Goal: Information Seeking & Learning: Learn about a topic

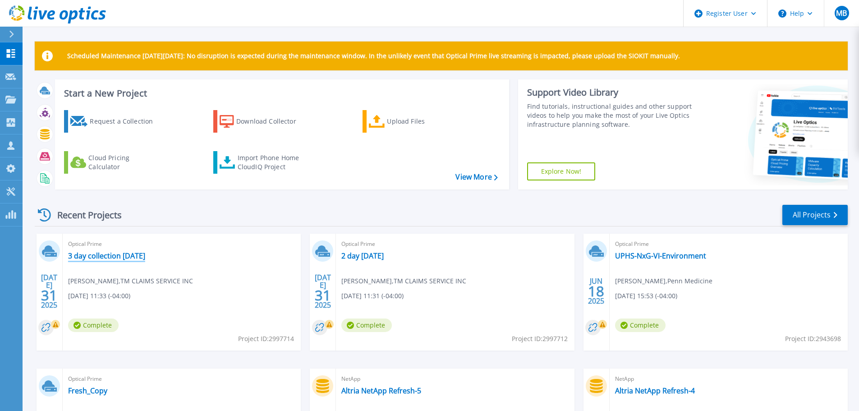
click at [91, 254] on link "3 day collection 7-22-25" at bounding box center [106, 255] width 77 height 9
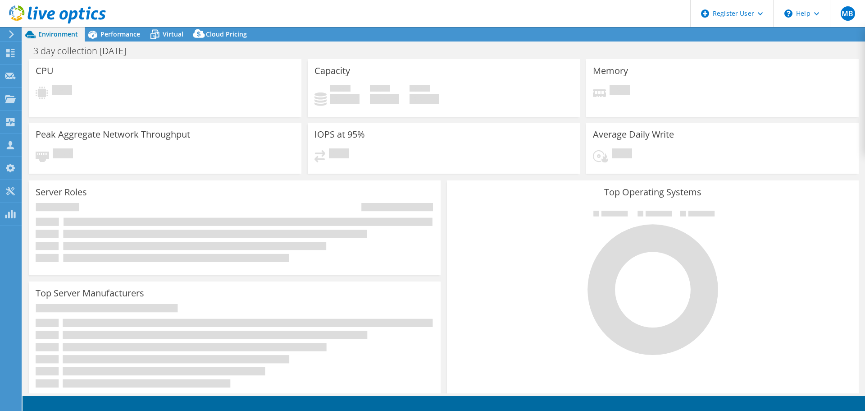
select select "USD"
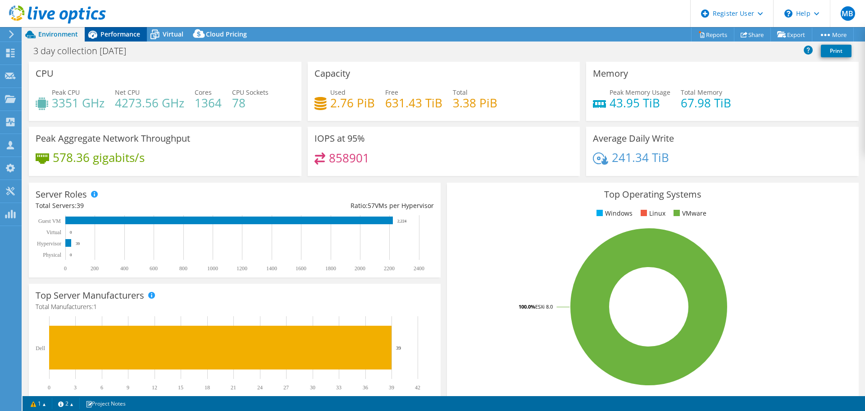
click at [110, 36] on span "Performance" at bounding box center [121, 34] width 40 height 9
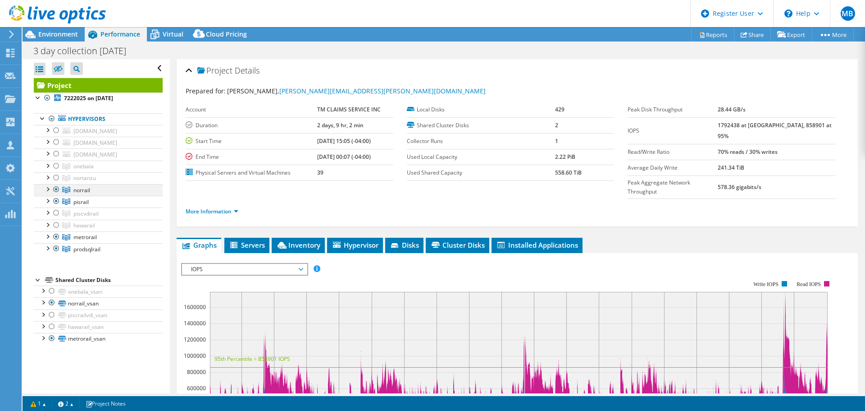
click at [54, 189] on div at bounding box center [56, 189] width 9 height 11
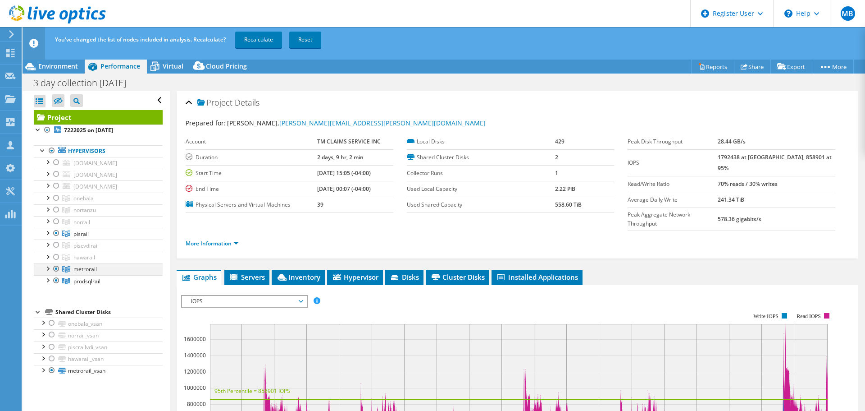
click at [46, 269] on div at bounding box center [47, 267] width 9 height 9
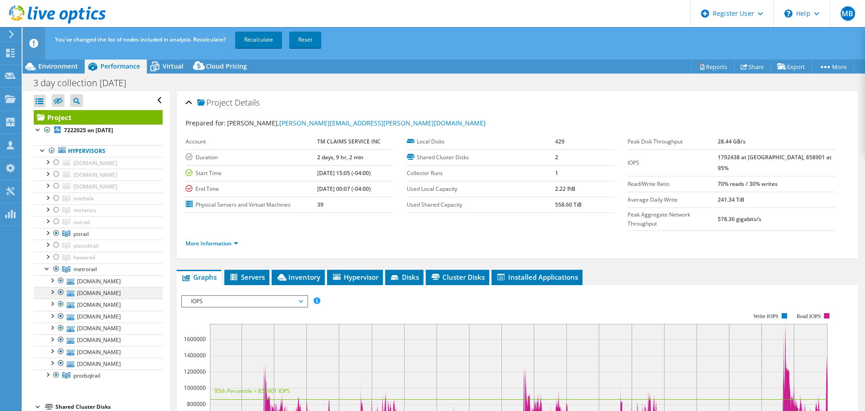
click at [61, 290] on div at bounding box center [60, 292] width 9 height 11
click at [60, 304] on div at bounding box center [60, 303] width 9 height 11
click at [59, 338] on div at bounding box center [60, 339] width 9 height 11
click at [61, 362] on div at bounding box center [60, 362] width 9 height 11
click at [46, 376] on div at bounding box center [47, 373] width 9 height 9
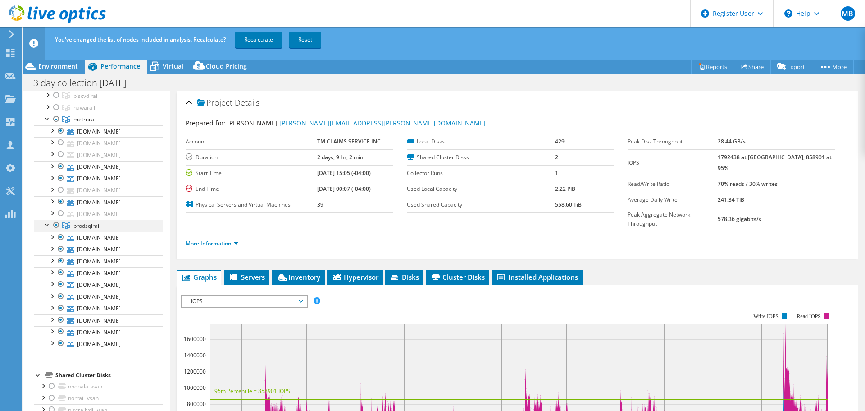
scroll to position [174, 0]
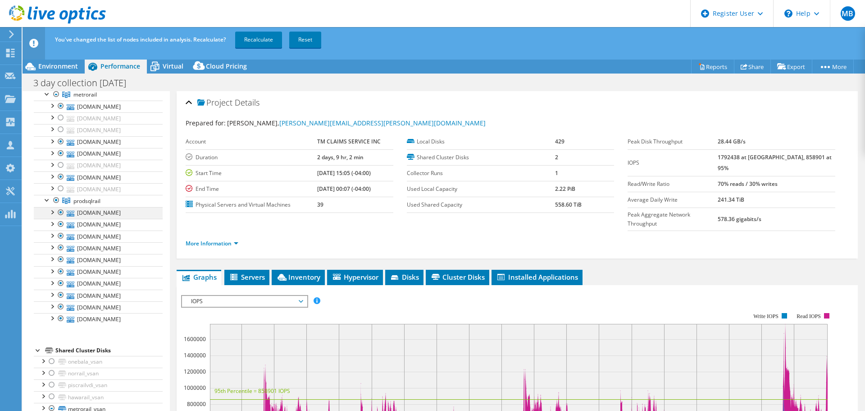
click at [59, 211] on div at bounding box center [60, 212] width 9 height 11
click at [61, 223] on div at bounding box center [60, 224] width 9 height 11
click at [61, 234] on div at bounding box center [60, 235] width 9 height 11
click at [62, 248] on div at bounding box center [60, 247] width 9 height 11
click at [60, 297] on div at bounding box center [60, 294] width 9 height 11
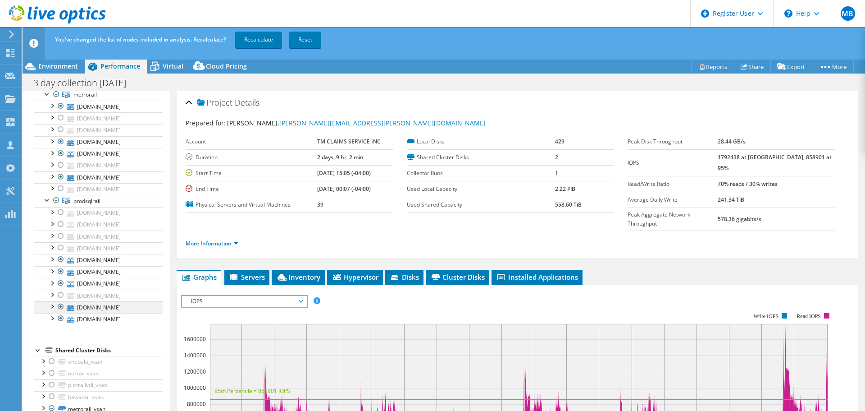
click at [59, 307] on div at bounding box center [60, 306] width 9 height 11
click at [255, 42] on link "Recalculate" at bounding box center [258, 40] width 47 height 16
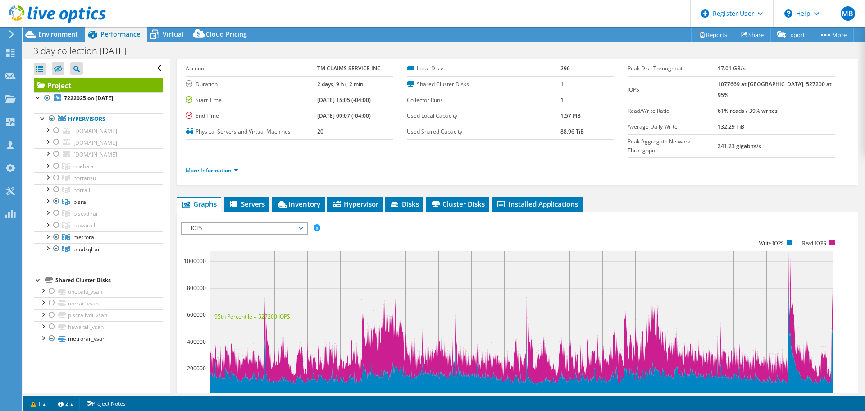
scroll to position [42, 0]
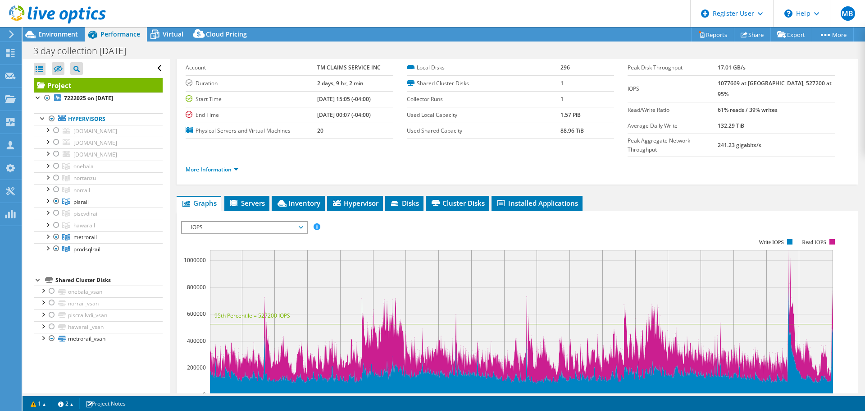
click at [261, 222] on span "IOPS" at bounding box center [245, 227] width 116 height 11
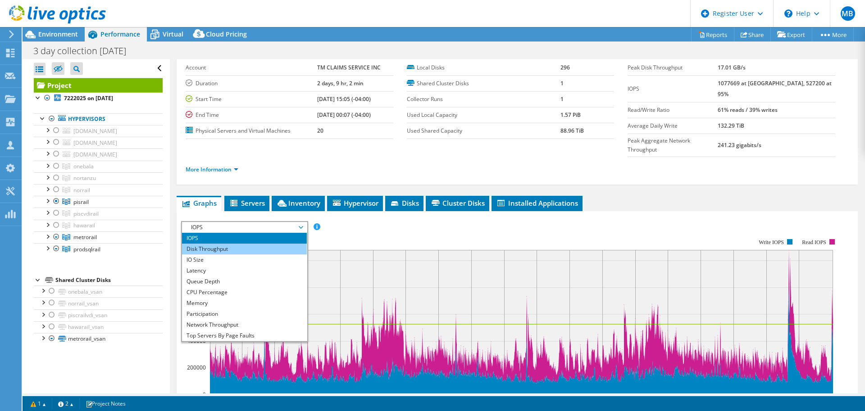
click at [255, 243] on li "Disk Throughput" at bounding box center [244, 248] width 125 height 11
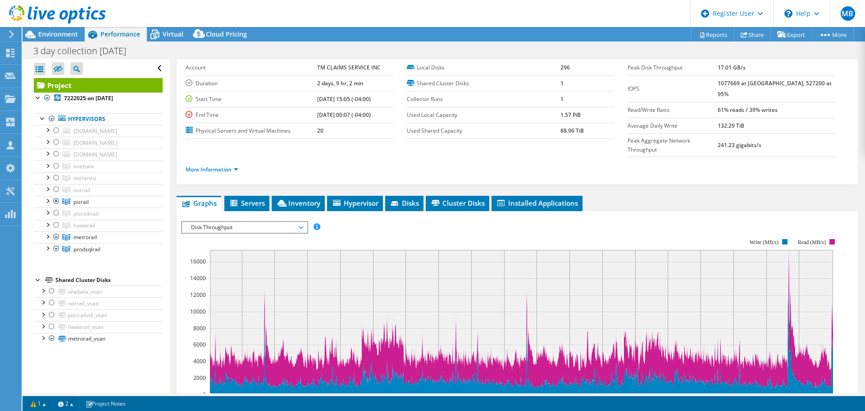
click at [245, 222] on span "Disk Throughput" at bounding box center [245, 227] width 116 height 11
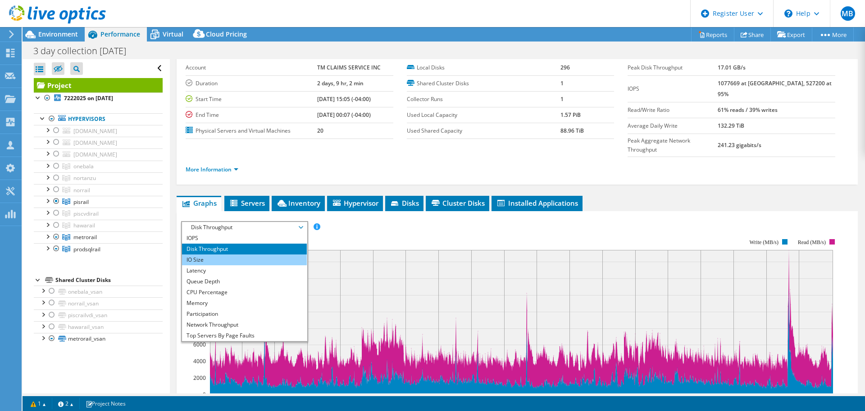
click at [214, 254] on li "IO Size" at bounding box center [244, 259] width 125 height 11
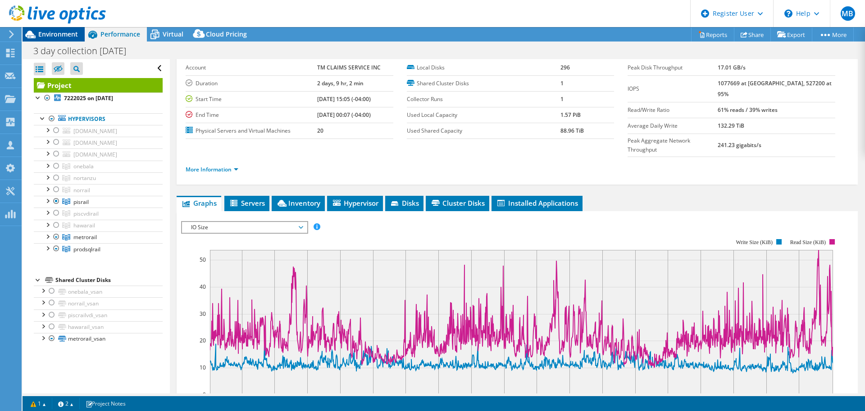
click at [64, 37] on span "Environment" at bounding box center [58, 34] width 40 height 9
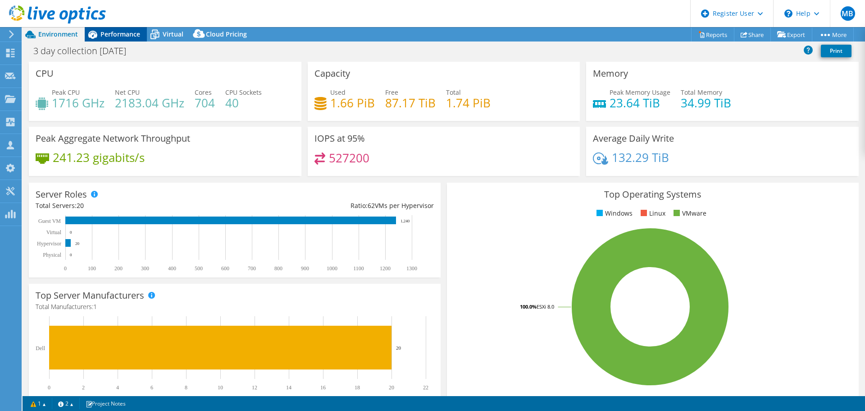
click at [110, 35] on span "Performance" at bounding box center [121, 34] width 40 height 9
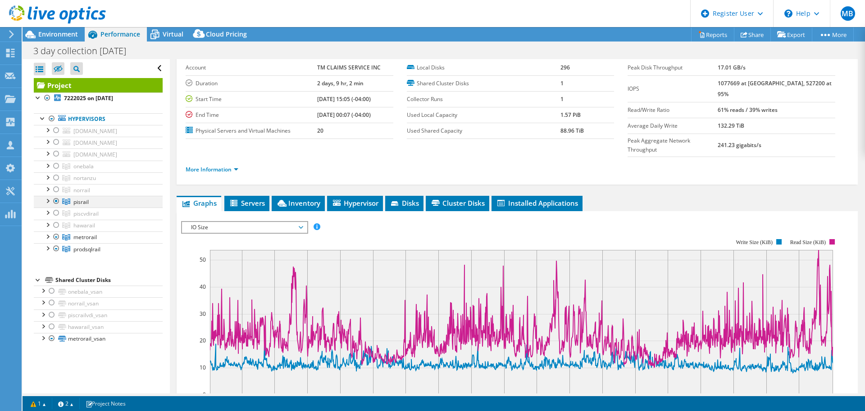
click at [48, 202] on div at bounding box center [47, 200] width 9 height 9
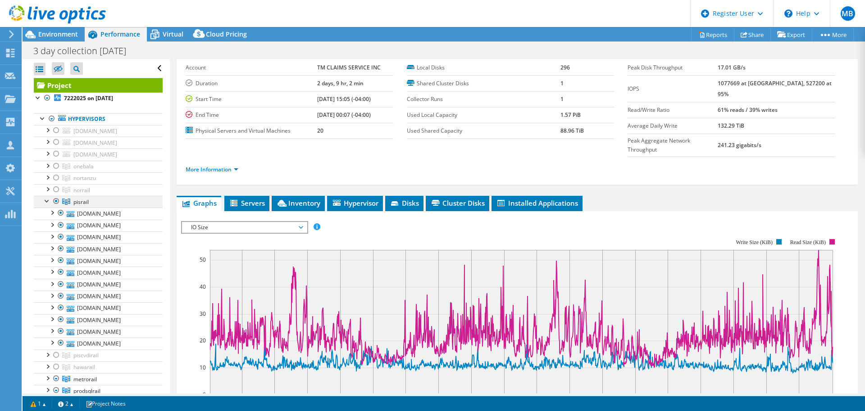
click at [48, 202] on div at bounding box center [47, 200] width 9 height 9
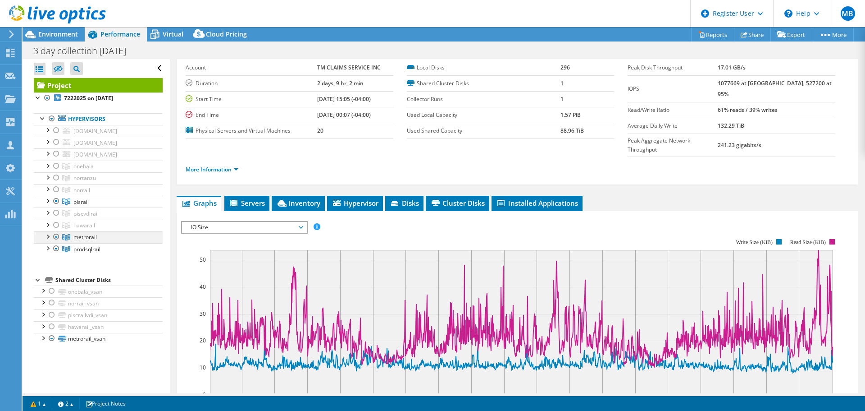
click at [47, 237] on div at bounding box center [47, 235] width 9 height 9
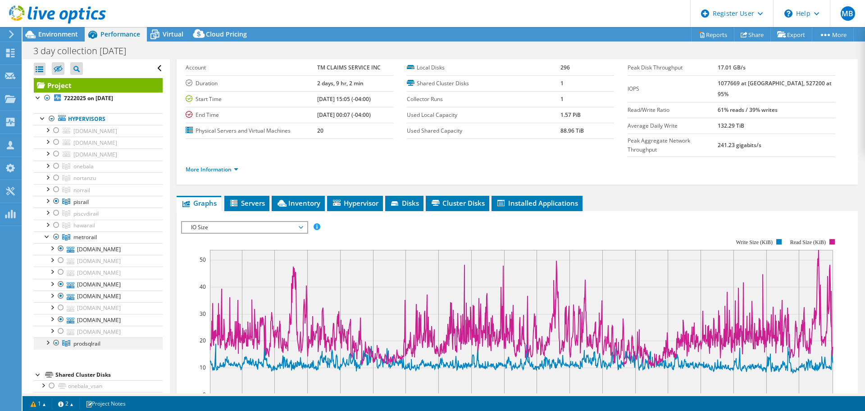
click at [47, 343] on div at bounding box center [47, 341] width 9 height 9
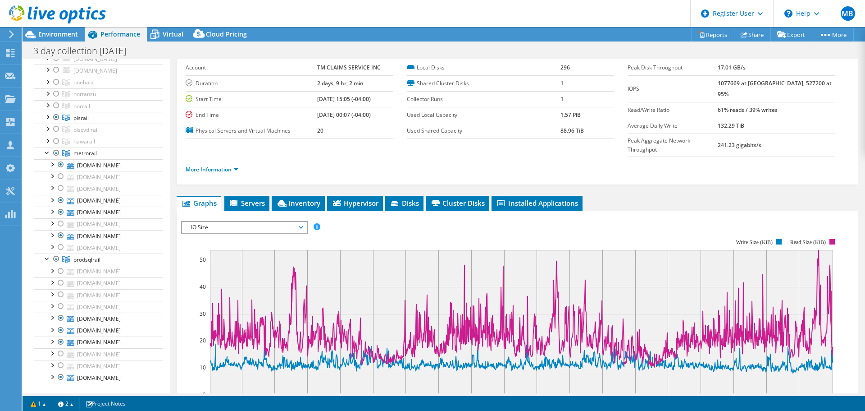
scroll to position [82, 0]
click at [48, 119] on div at bounding box center [47, 117] width 9 height 9
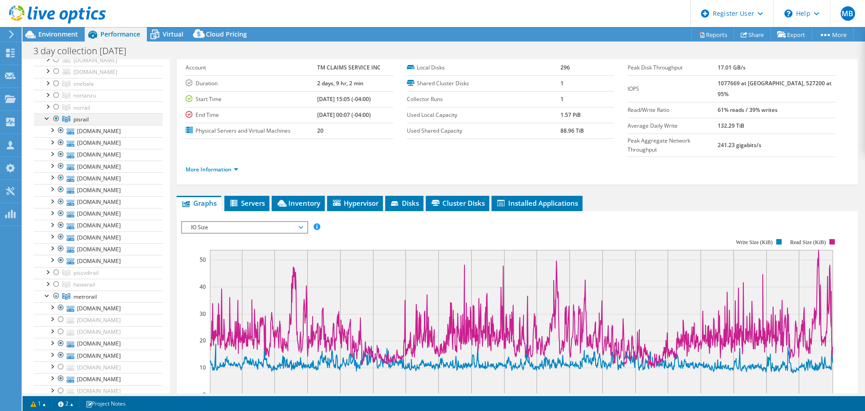
click at [48, 119] on div at bounding box center [47, 117] width 9 height 9
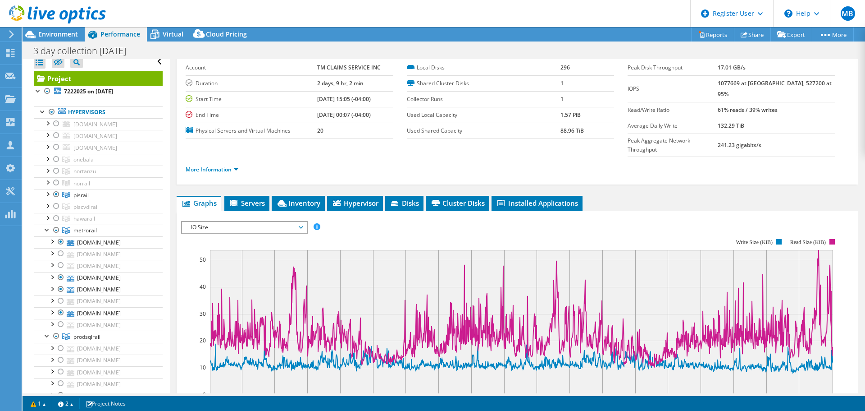
scroll to position [0, 0]
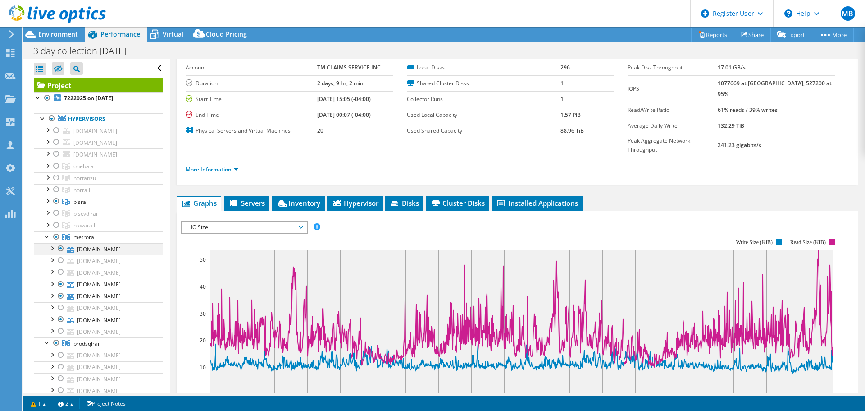
click at [60, 245] on div at bounding box center [60, 248] width 9 height 11
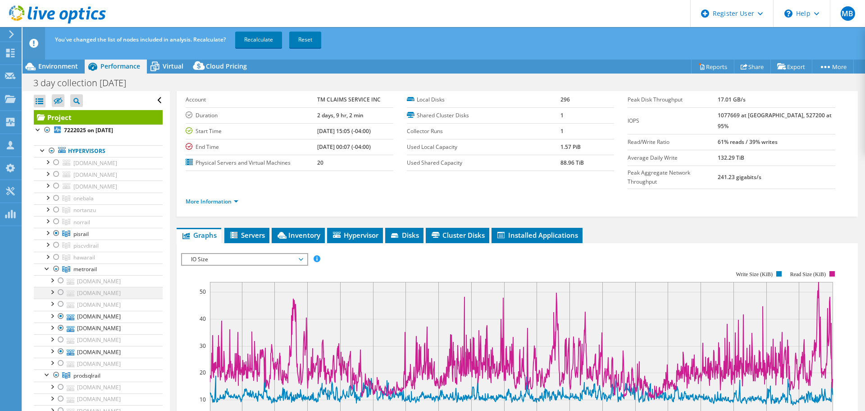
click at [61, 291] on div at bounding box center [60, 292] width 9 height 11
click at [62, 303] on div at bounding box center [60, 303] width 9 height 11
click at [60, 317] on div at bounding box center [60, 316] width 9 height 11
click at [60, 326] on div at bounding box center [60, 327] width 9 height 11
click at [60, 341] on div at bounding box center [60, 339] width 9 height 11
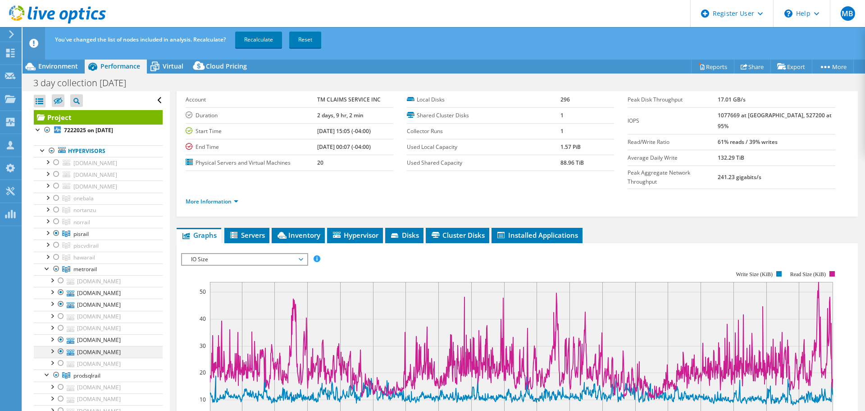
click at [61, 350] on div at bounding box center [60, 351] width 9 height 11
click at [60, 362] on div at bounding box center [60, 362] width 9 height 11
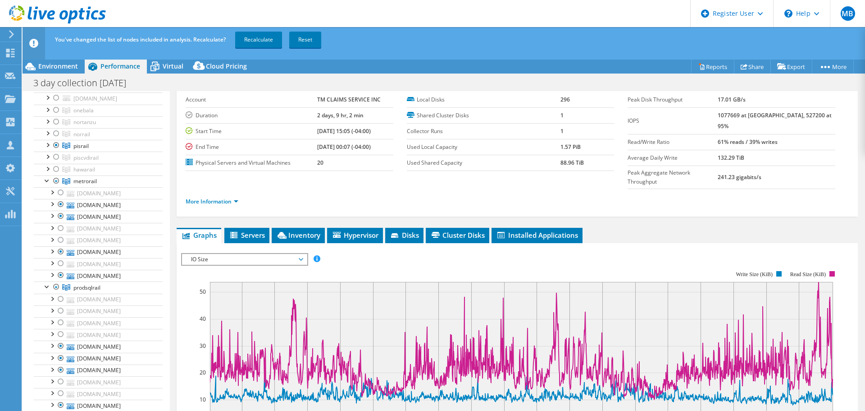
scroll to position [135, 0]
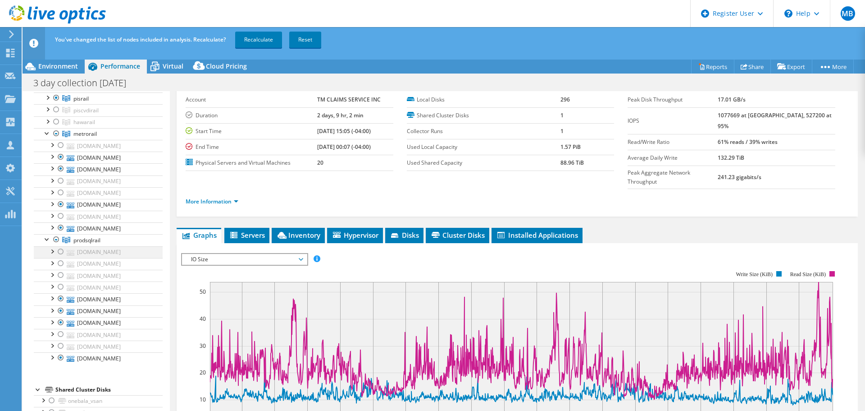
click at [60, 251] on div at bounding box center [60, 251] width 9 height 11
click at [58, 264] on div at bounding box center [60, 263] width 9 height 11
click at [60, 272] on div at bounding box center [60, 275] width 9 height 11
click at [60, 284] on div at bounding box center [60, 286] width 9 height 11
click at [62, 296] on div at bounding box center [60, 298] width 9 height 11
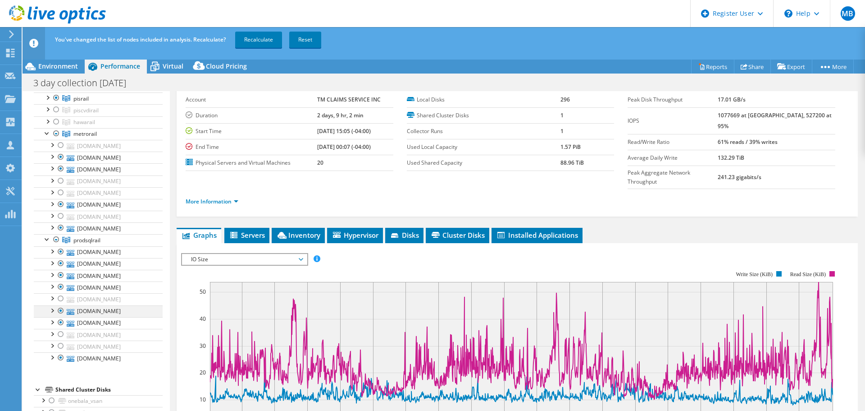
click at [57, 311] on div at bounding box center [60, 310] width 9 height 11
click at [59, 323] on div at bounding box center [60, 322] width 9 height 11
click at [59, 332] on div at bounding box center [60, 334] width 9 height 11
click at [61, 347] on div at bounding box center [60, 345] width 9 height 11
click at [62, 358] on div at bounding box center [60, 357] width 9 height 11
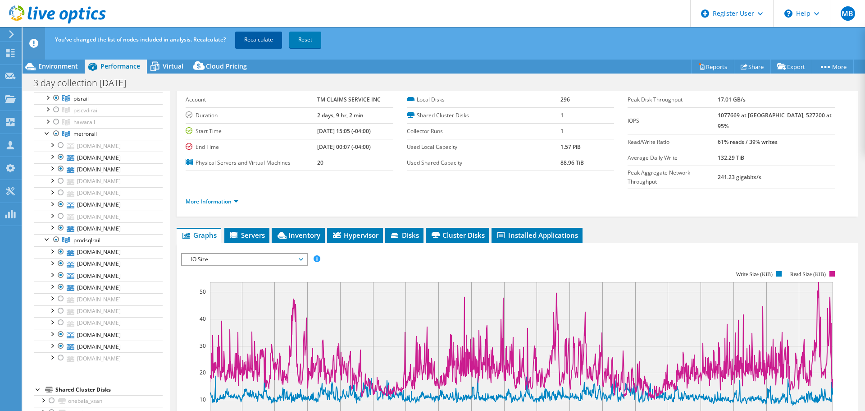
click at [265, 43] on link "Recalculate" at bounding box center [258, 40] width 47 height 16
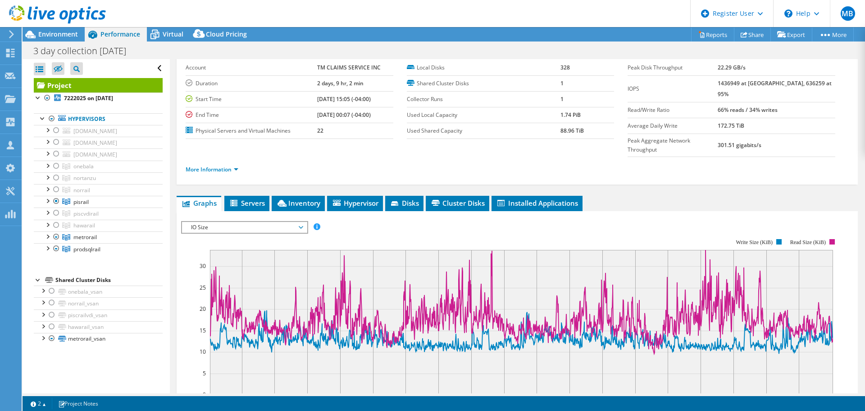
scroll to position [0, 0]
click at [48, 200] on div at bounding box center [47, 200] width 9 height 9
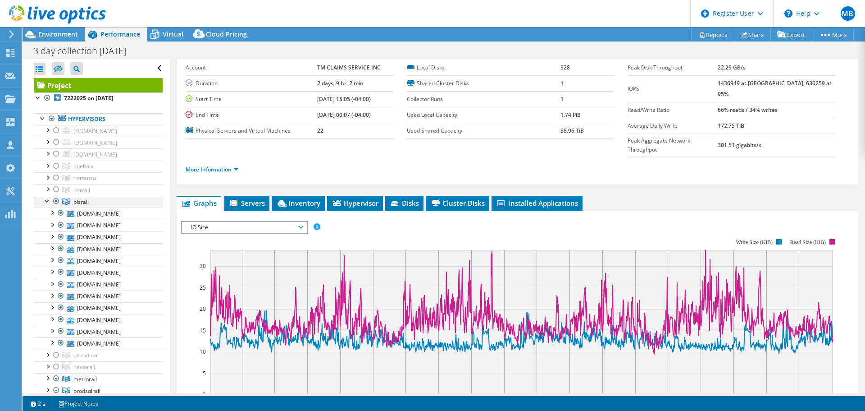
click at [48, 200] on div at bounding box center [47, 200] width 9 height 9
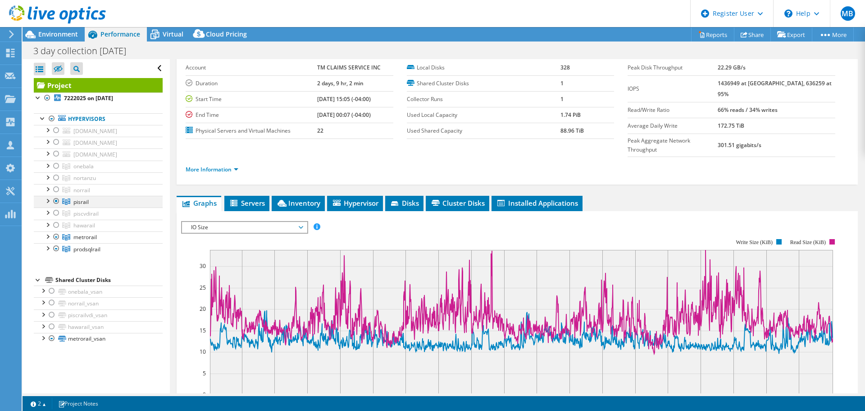
click at [55, 201] on div at bounding box center [56, 201] width 9 height 11
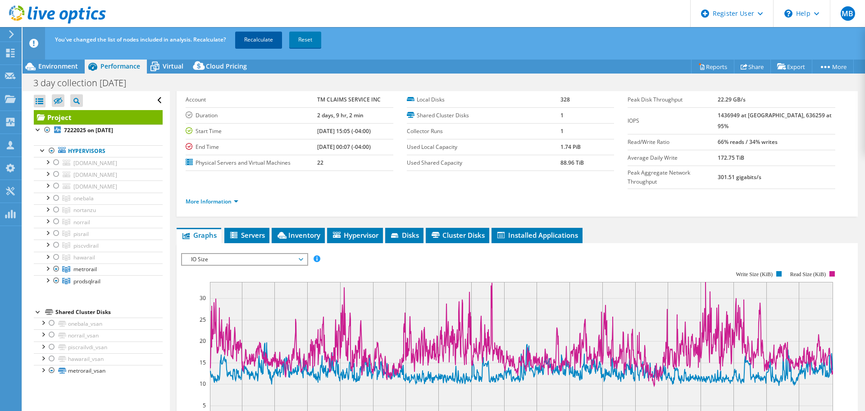
click at [265, 41] on link "Recalculate" at bounding box center [258, 40] width 47 height 16
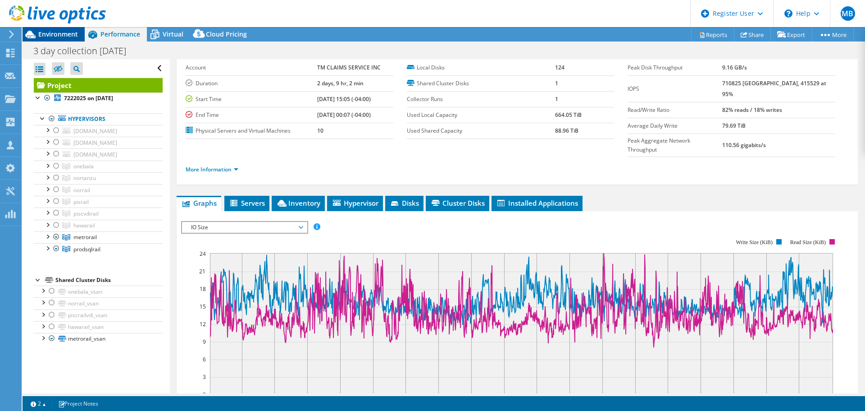
click at [57, 31] on span "Environment" at bounding box center [58, 34] width 40 height 9
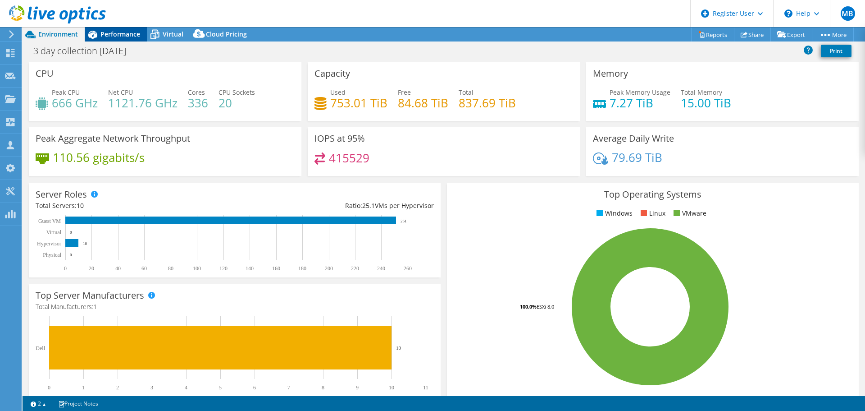
click at [135, 32] on span "Performance" at bounding box center [121, 34] width 40 height 9
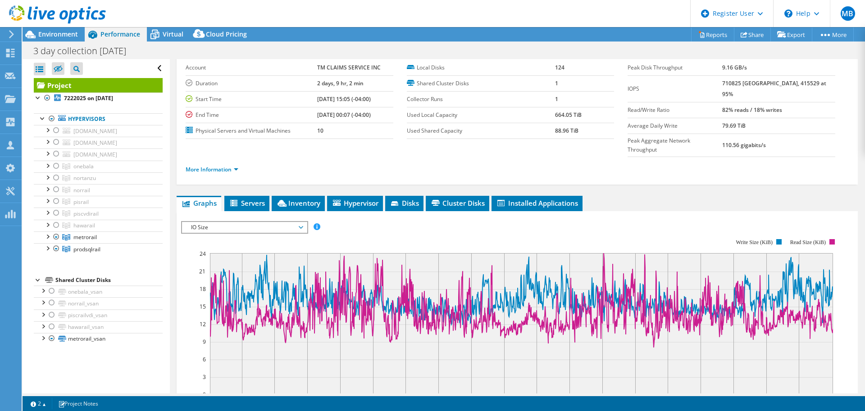
click at [256, 222] on span "IO Size" at bounding box center [245, 227] width 116 height 11
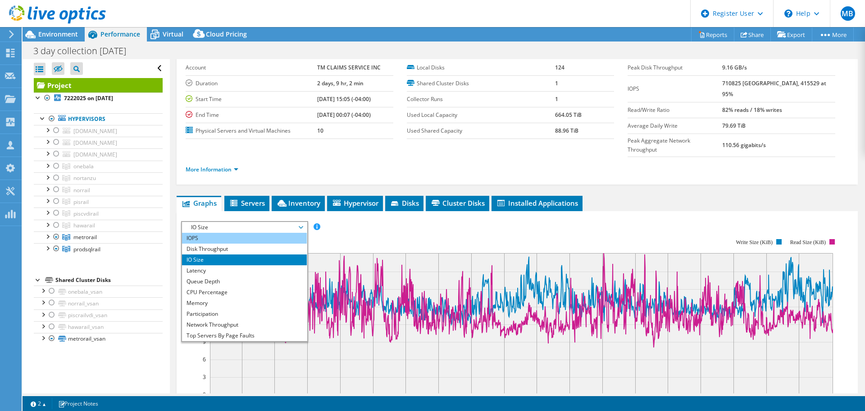
click at [239, 233] on li "IOPS" at bounding box center [244, 238] width 125 height 11
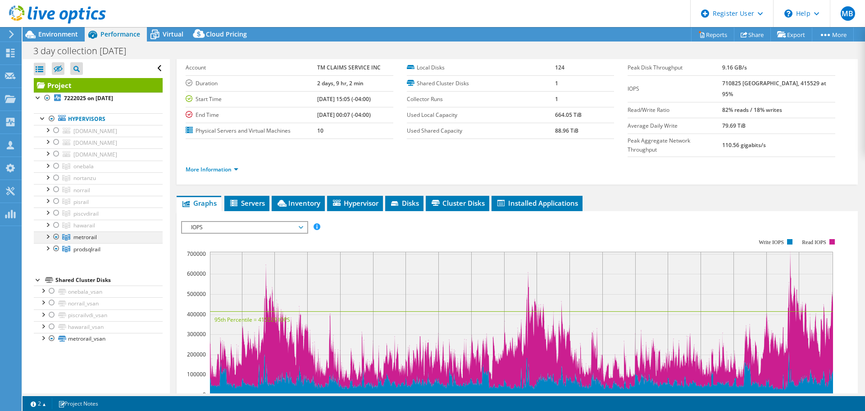
click at [48, 237] on div at bounding box center [47, 235] width 9 height 9
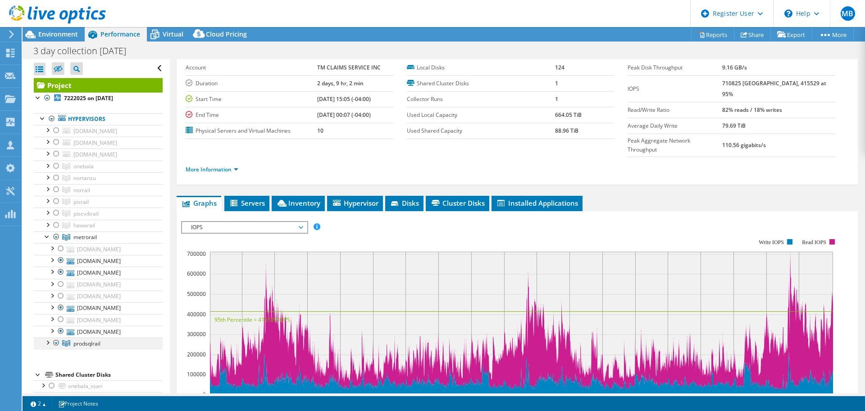
click at [49, 343] on div at bounding box center [47, 341] width 9 height 9
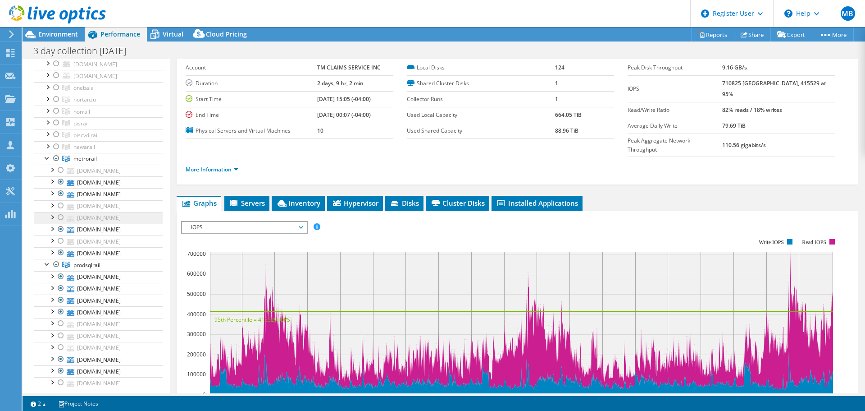
scroll to position [90, 0]
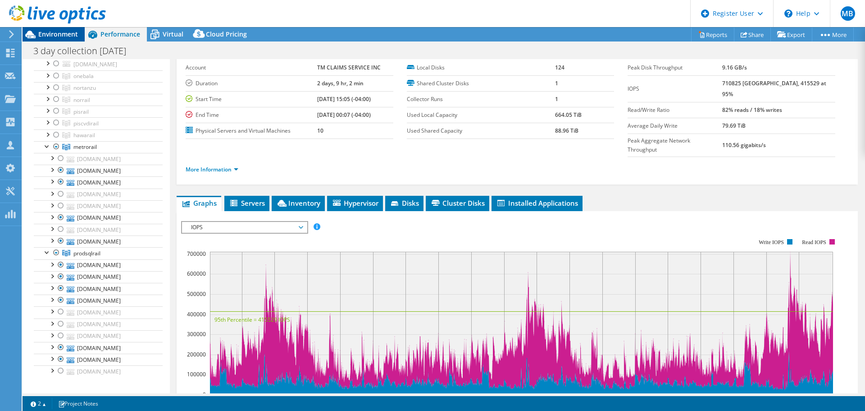
click at [70, 35] on span "Environment" at bounding box center [58, 34] width 40 height 9
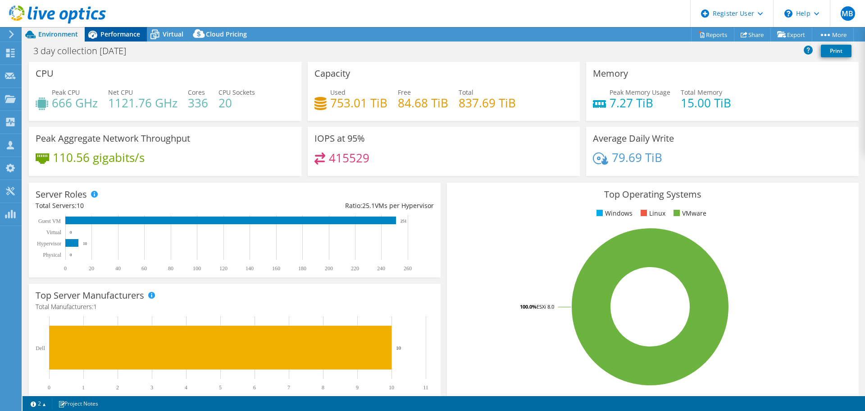
click at [111, 32] on span "Performance" at bounding box center [121, 34] width 40 height 9
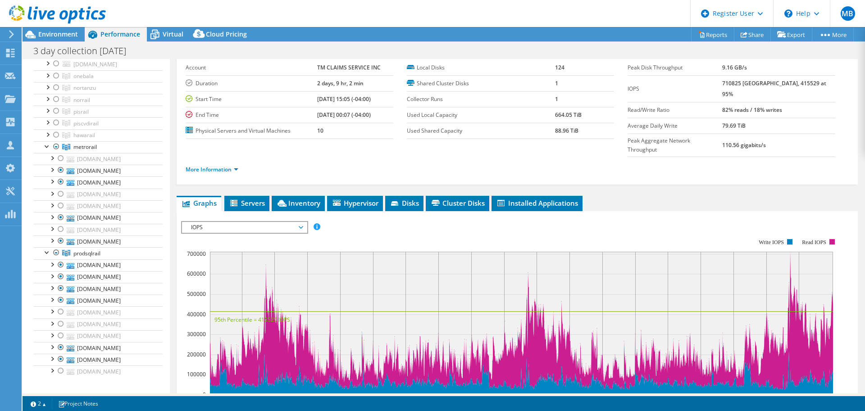
click at [297, 222] on span "IOPS" at bounding box center [245, 227] width 116 height 11
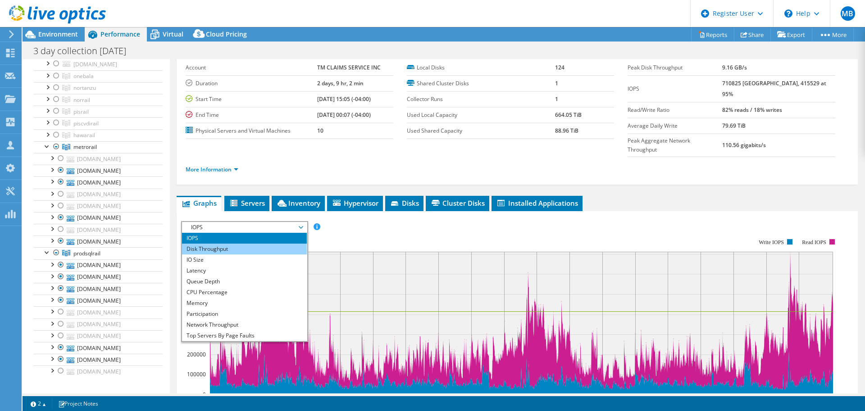
click at [261, 243] on li "Disk Throughput" at bounding box center [244, 248] width 125 height 11
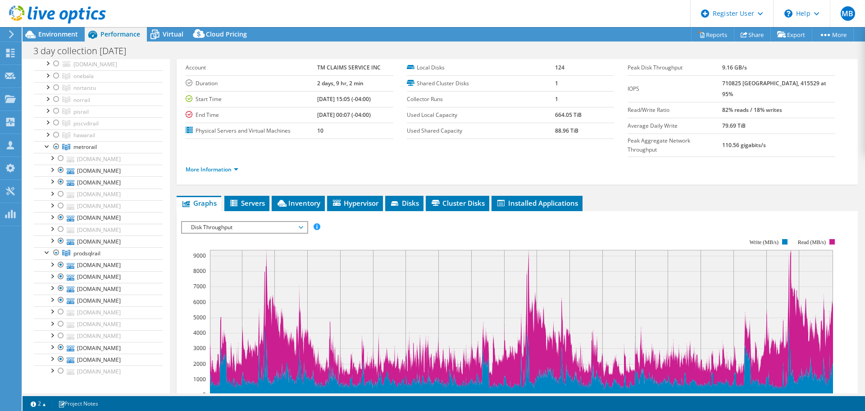
click at [238, 222] on span "Disk Throughput" at bounding box center [245, 227] width 116 height 11
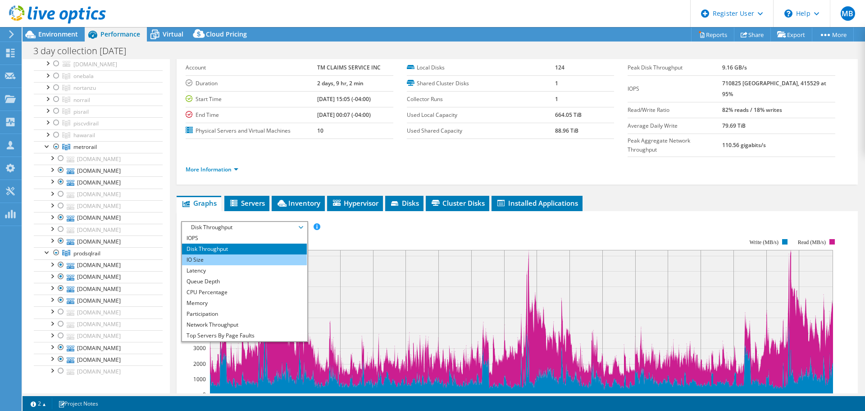
click at [223, 254] on li "IO Size" at bounding box center [244, 259] width 125 height 11
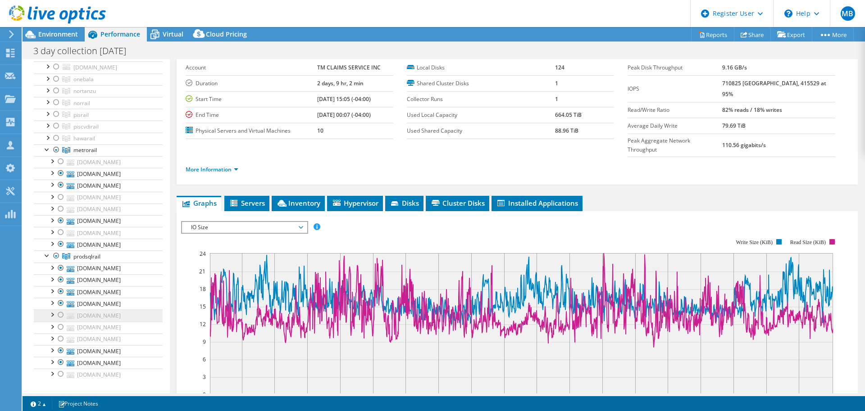
scroll to position [84, 0]
drag, startPoint x: 57, startPoint y: 103, endPoint x: 60, endPoint y: 113, distance: 10.1
click at [57, 103] on div at bounding box center [56, 105] width 9 height 11
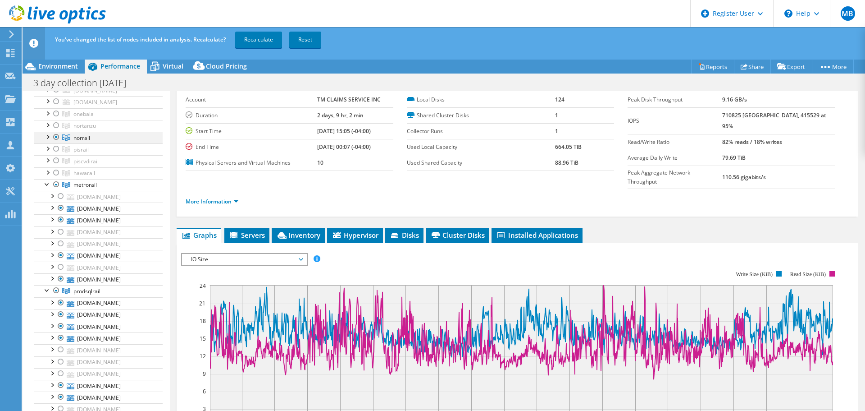
click at [48, 137] on div at bounding box center [47, 136] width 9 height 9
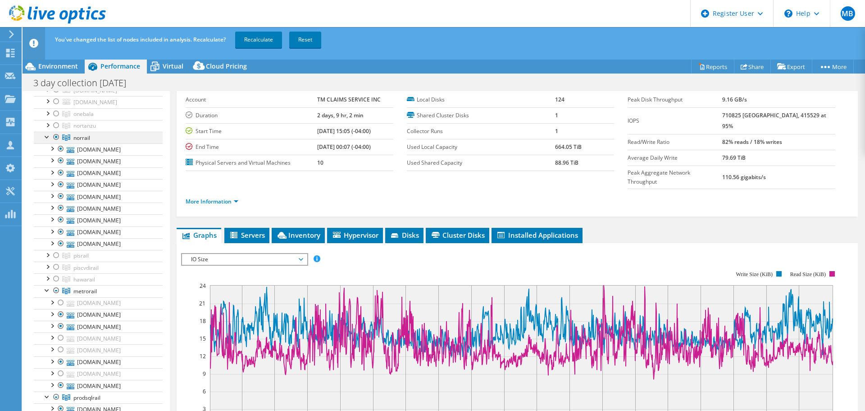
click at [48, 137] on div at bounding box center [47, 136] width 9 height 9
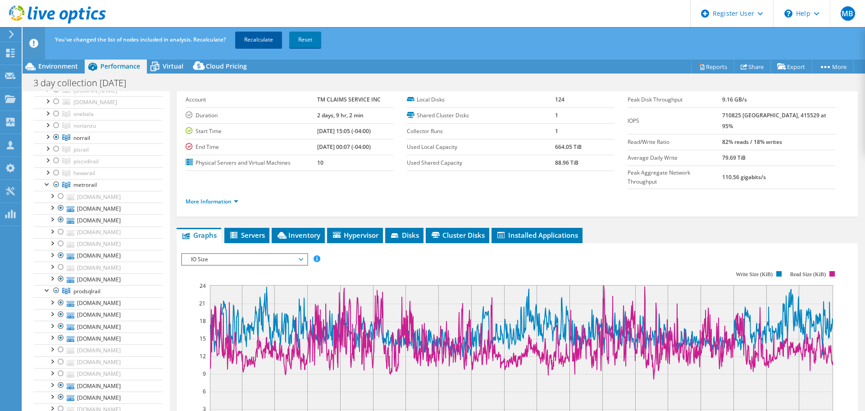
click at [272, 37] on link "Recalculate" at bounding box center [258, 40] width 47 height 16
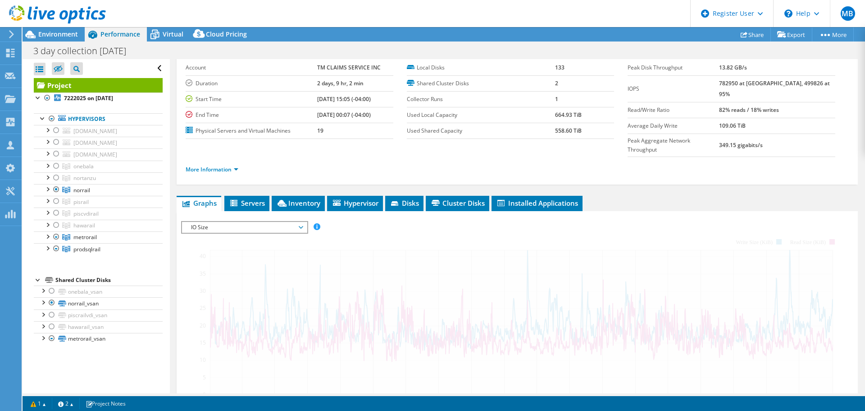
scroll to position [0, 0]
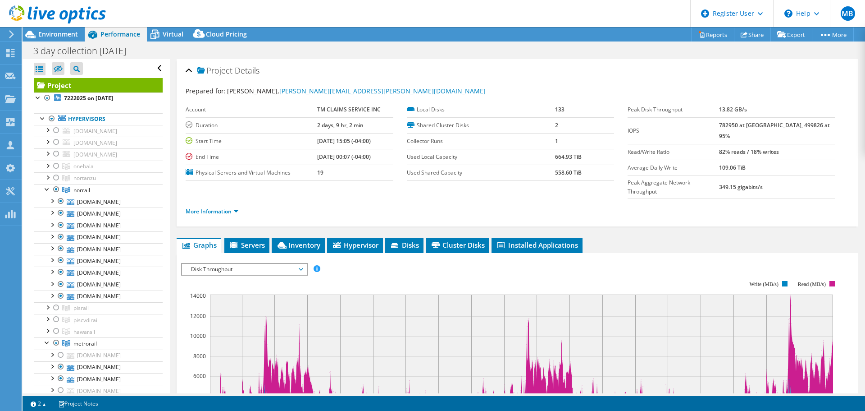
select select "USD"
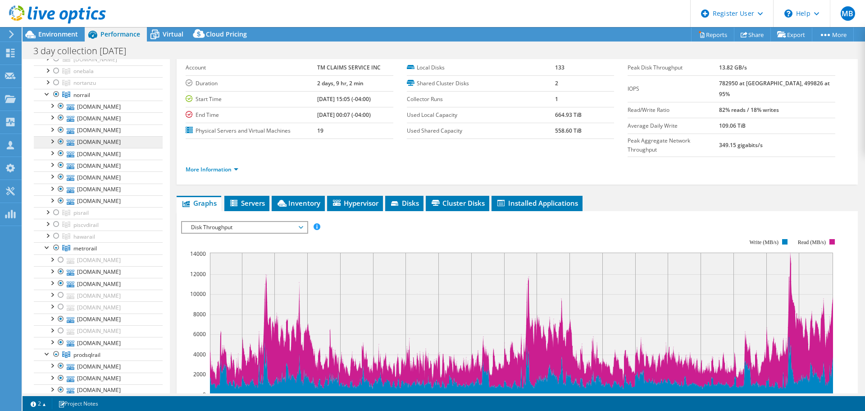
scroll to position [95, 0]
click at [46, 94] on div at bounding box center [47, 93] width 9 height 9
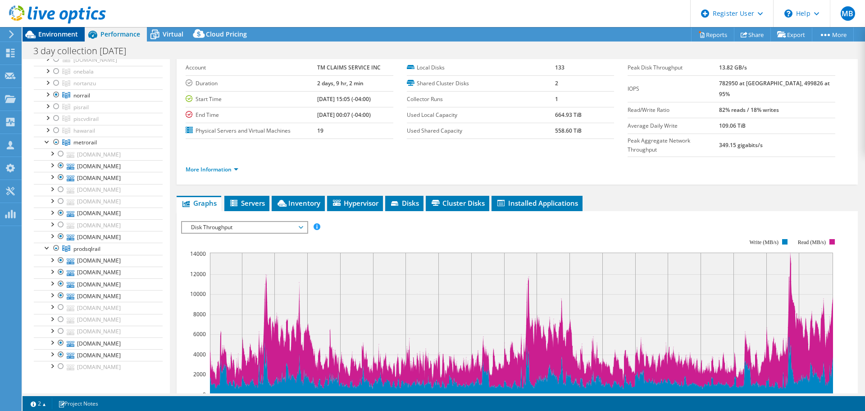
click at [66, 32] on span "Environment" at bounding box center [58, 34] width 40 height 9
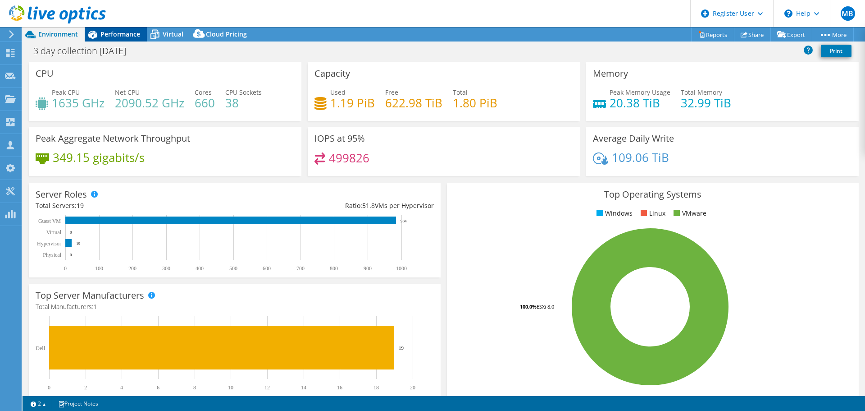
click at [123, 36] on span "Performance" at bounding box center [121, 34] width 40 height 9
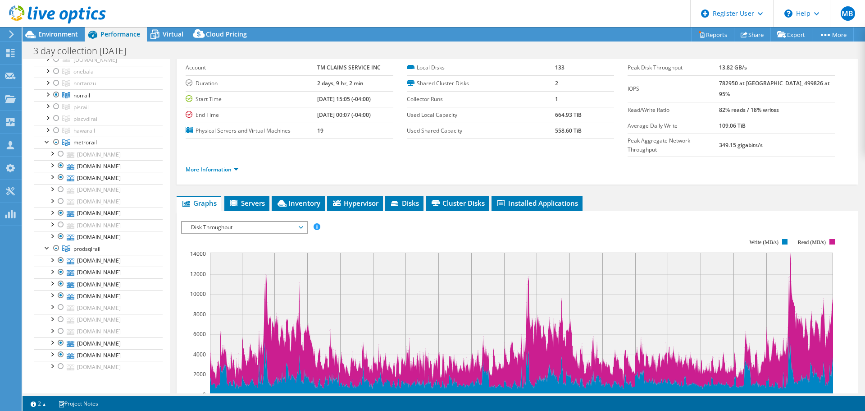
click at [347, 393] on section "Workload Concentration: 18:00 21:00 00:00 03:00 06:00 09:00 12:00 15:00 18:00 2…" at bounding box center [517, 375] width 672 height 298
click at [258, 222] on span "Disk Throughput" at bounding box center [245, 227] width 116 height 11
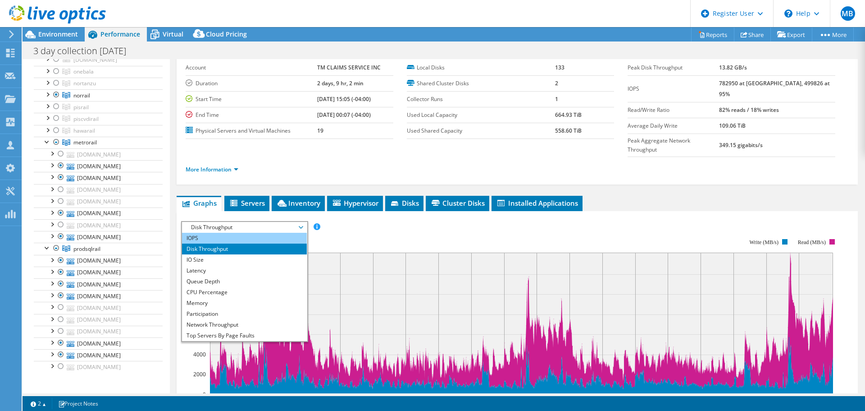
click at [244, 233] on li "IOPS" at bounding box center [244, 238] width 125 height 11
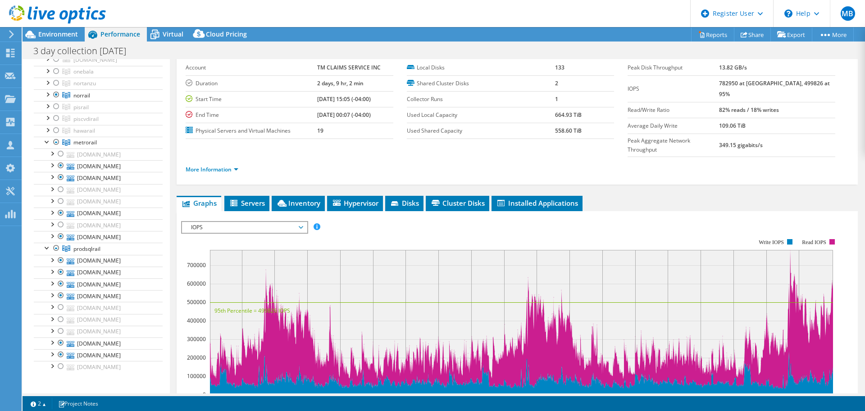
click at [283, 222] on span "IOPS" at bounding box center [245, 227] width 116 height 11
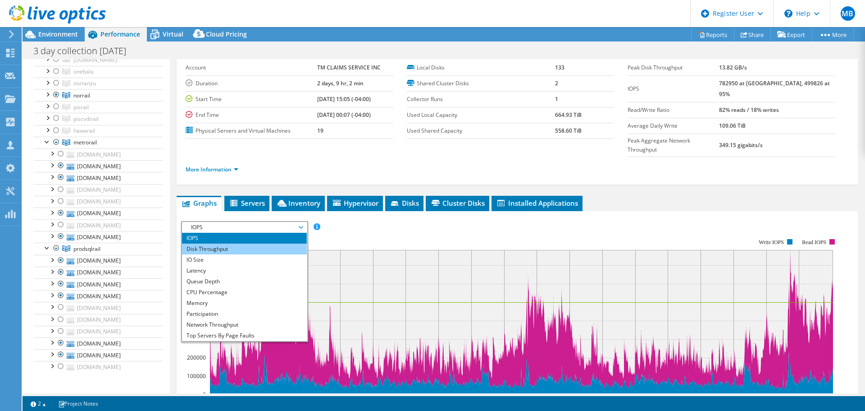
click at [240, 243] on li "Disk Throughput" at bounding box center [244, 248] width 125 height 11
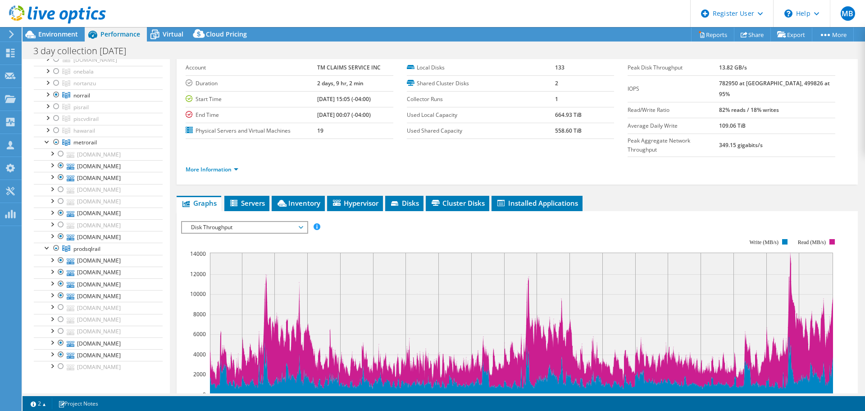
click at [257, 222] on span "Disk Throughput" at bounding box center [245, 227] width 116 height 11
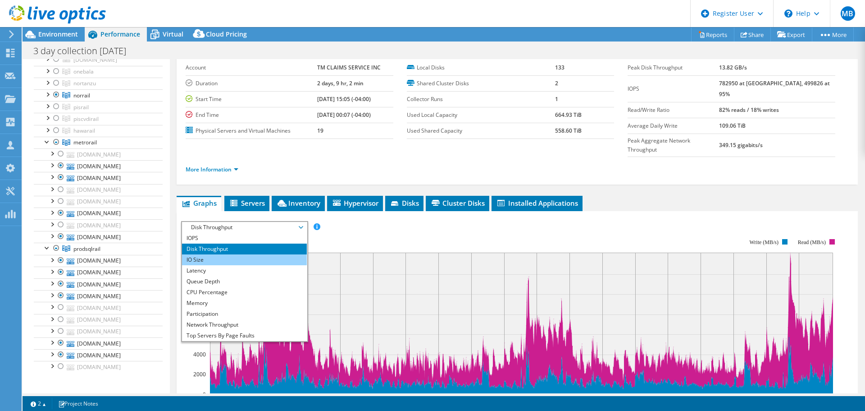
click at [224, 254] on li "IO Size" at bounding box center [244, 259] width 125 height 11
